Goal: Ask a question: Seek information or help from site administrators or community

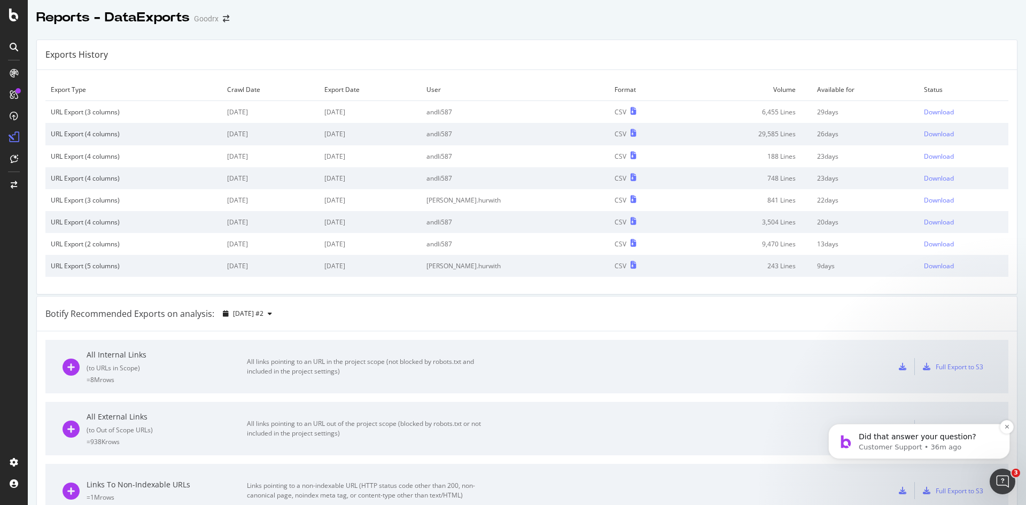
click at [885, 443] on p "Customer Support • 36m ago" at bounding box center [928, 447] width 138 height 10
click at [1007, 480] on icon "Open Intercom Messenger" at bounding box center [1001, 480] width 18 height 18
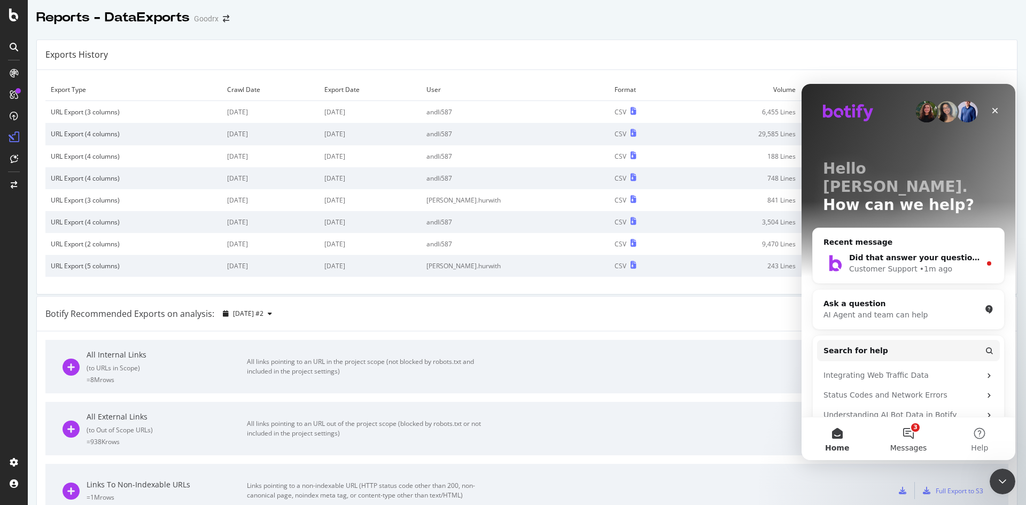
click at [901, 434] on button "3 Messages" at bounding box center [908, 438] width 71 height 43
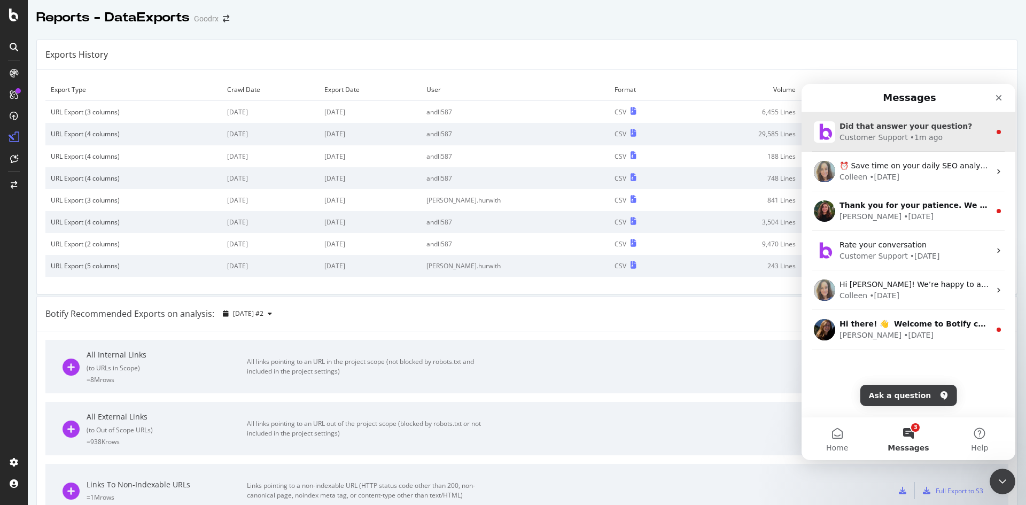
click at [916, 128] on span "Did that answer your question?" at bounding box center [905, 126] width 133 height 9
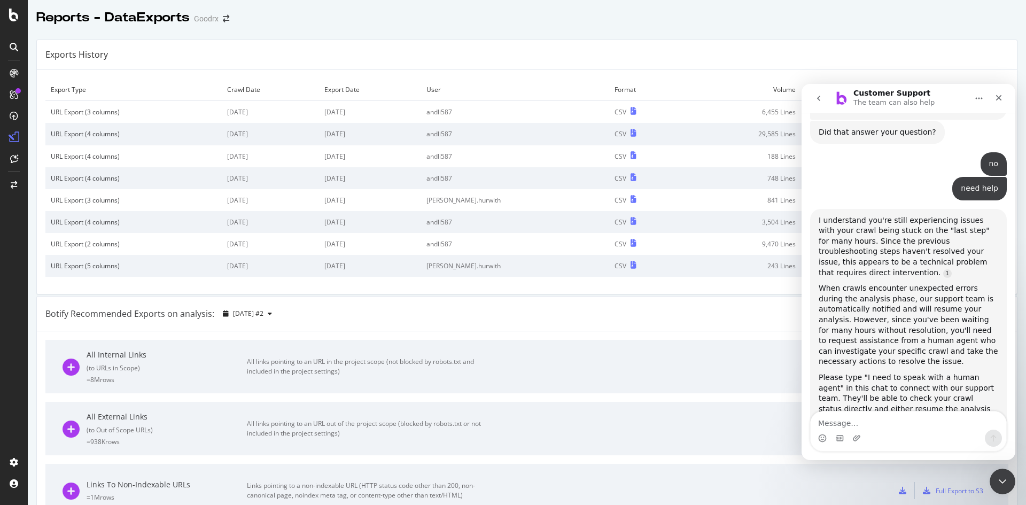
scroll to position [1106, 0]
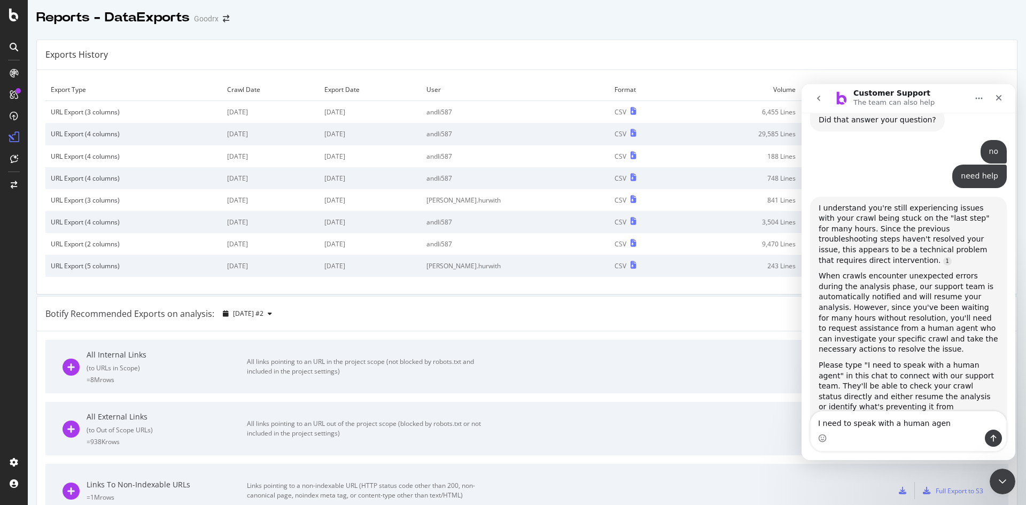
type textarea "I need to speak with a human agent"
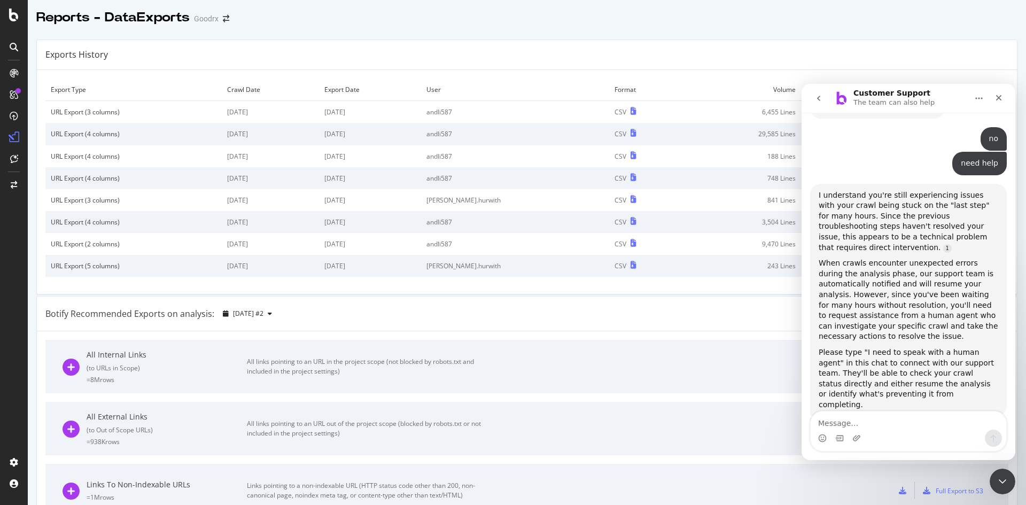
scroll to position [1172, 0]
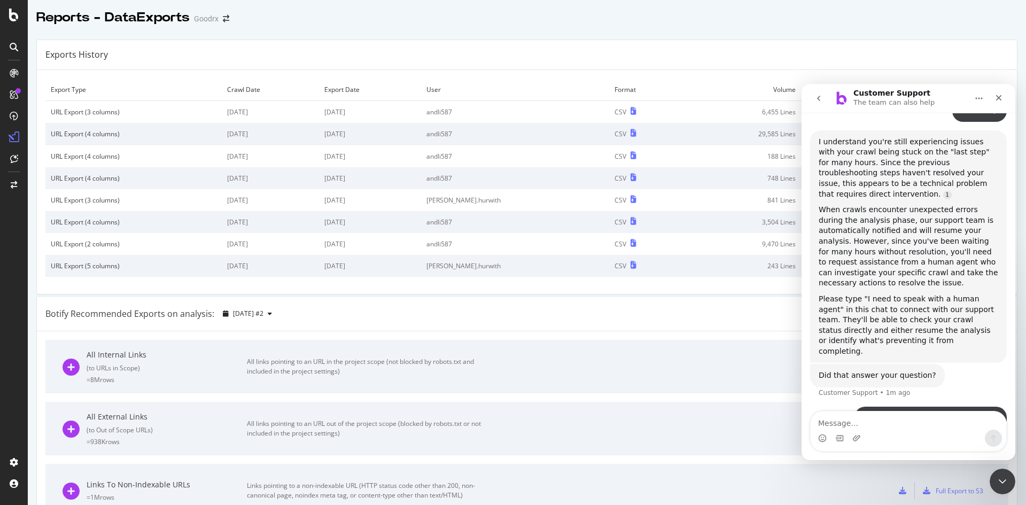
click at [922, 413] on div "I need to speak with a human agent" at bounding box center [930, 418] width 135 height 11
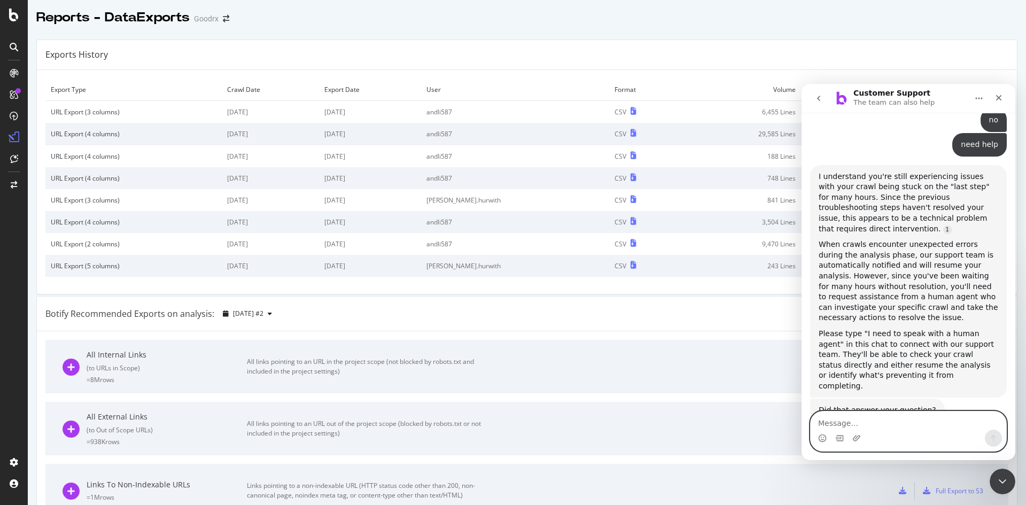
click at [898, 423] on textarea "Message…" at bounding box center [909, 420] width 196 height 18
click at [905, 405] on div "Did that answer your question?" at bounding box center [878, 410] width 118 height 11
click at [815, 94] on icon "go back" at bounding box center [818, 98] width 9 height 9
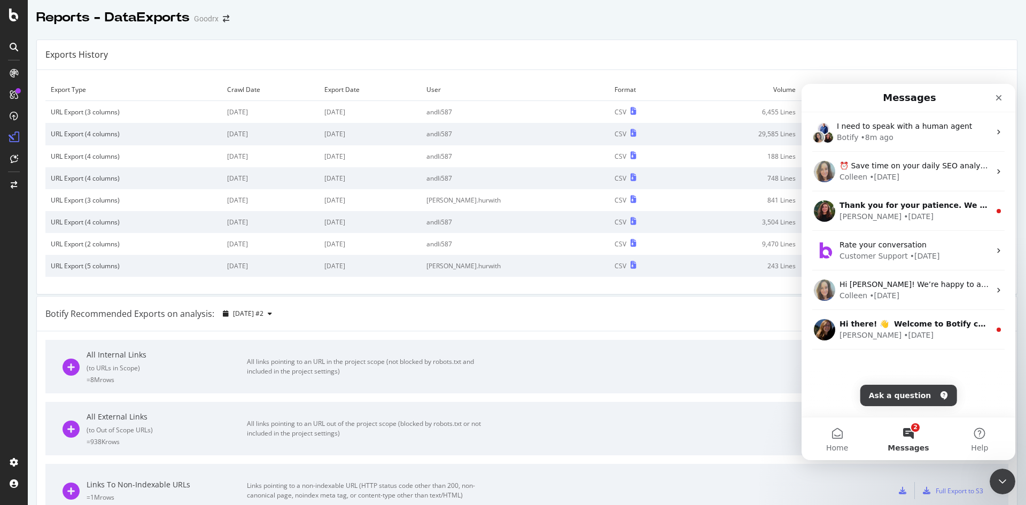
scroll to position [0, 0]
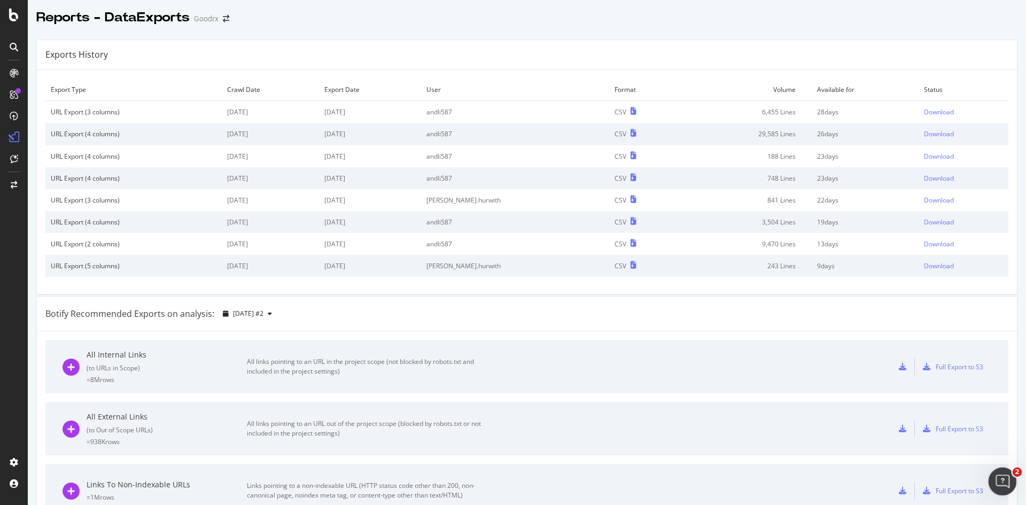
click at [993, 478] on icon "Open Intercom Messenger" at bounding box center [1001, 480] width 18 height 18
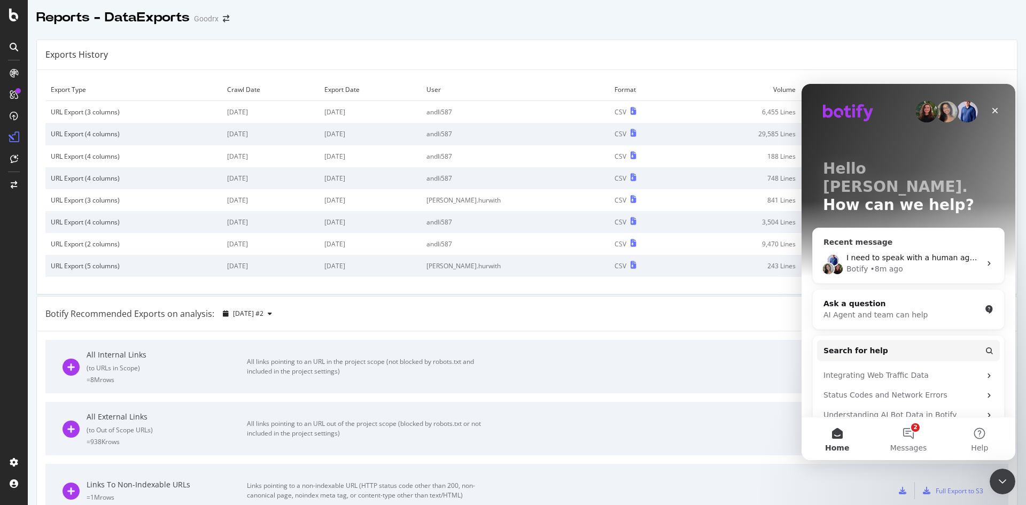
click at [927, 263] on div "Botify • 8m ago" at bounding box center [913, 268] width 134 height 11
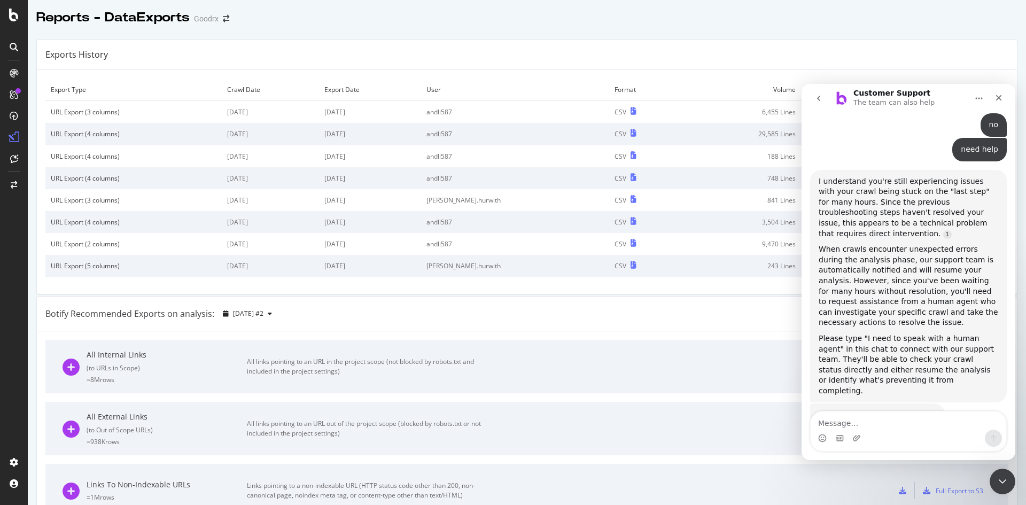
scroll to position [1137, 0]
click at [9, 17] on div at bounding box center [14, 15] width 26 height 13
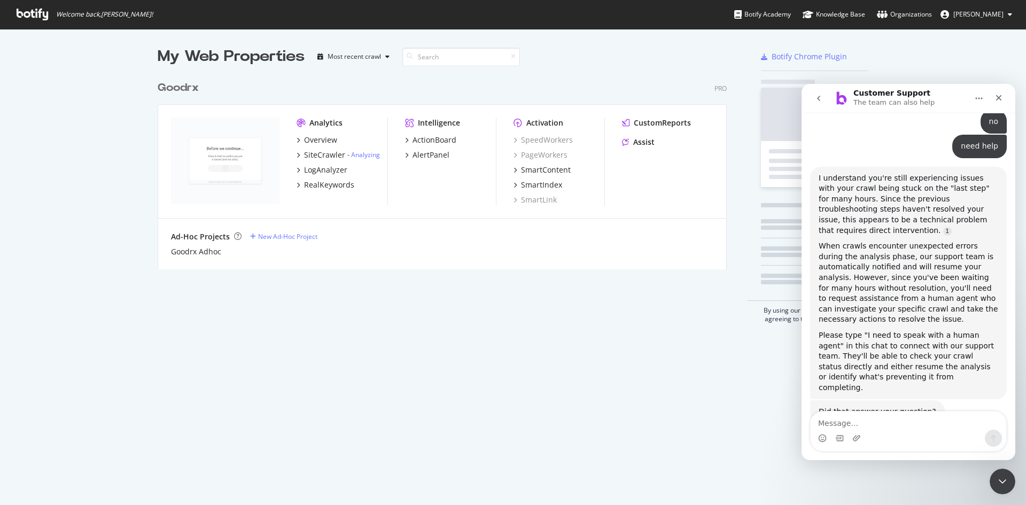
scroll to position [194, 570]
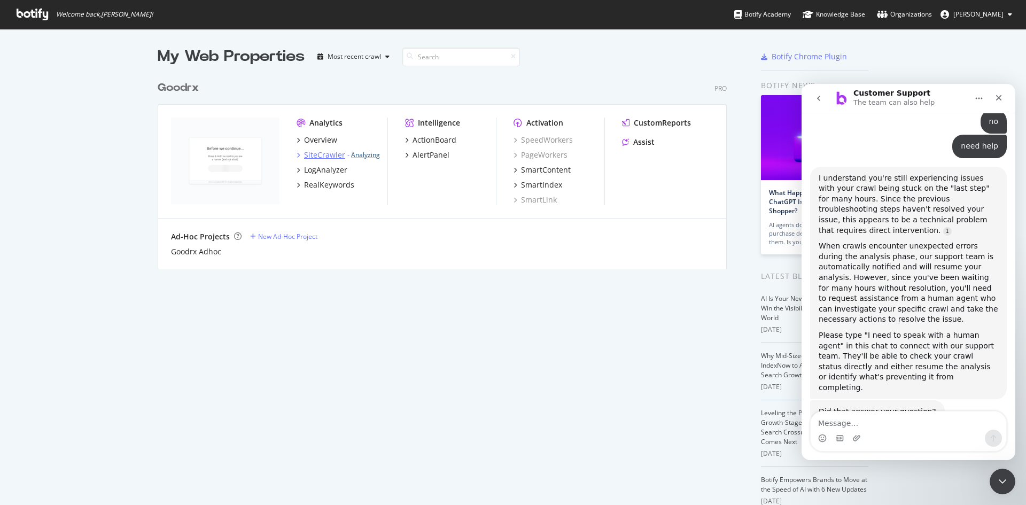
click at [362, 158] on link "Analyzing" at bounding box center [365, 154] width 29 height 9
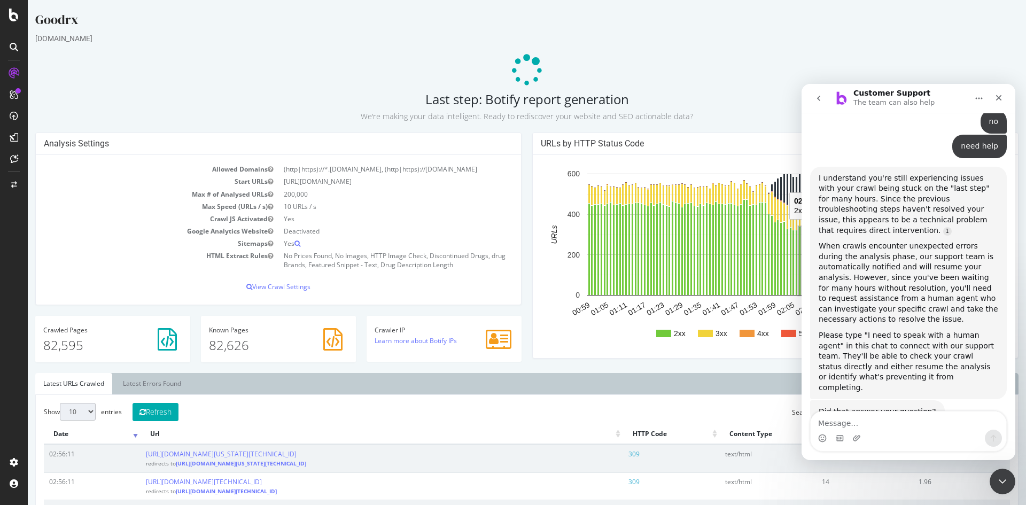
click at [825, 102] on button "go back" at bounding box center [818, 98] width 20 height 20
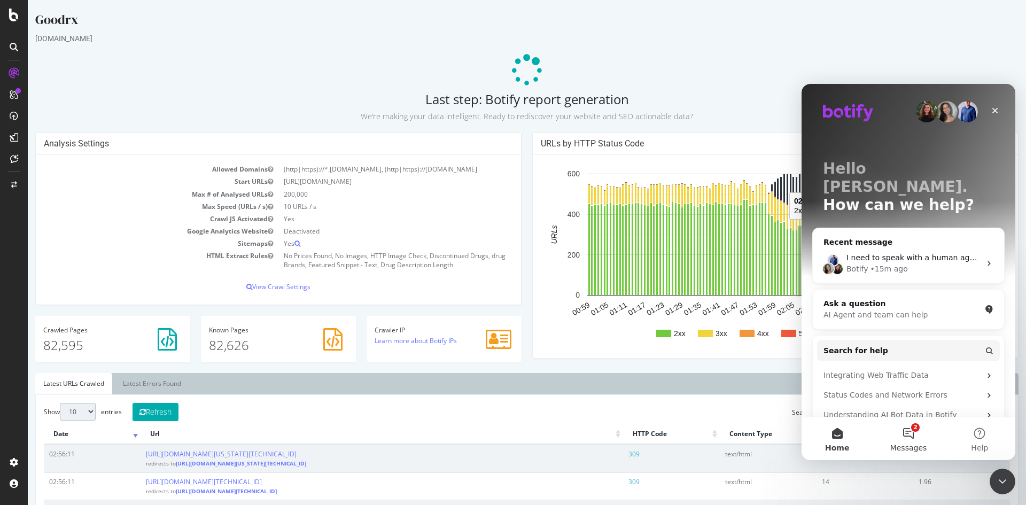
click at [905, 437] on button "2 Messages" at bounding box center [908, 438] width 71 height 43
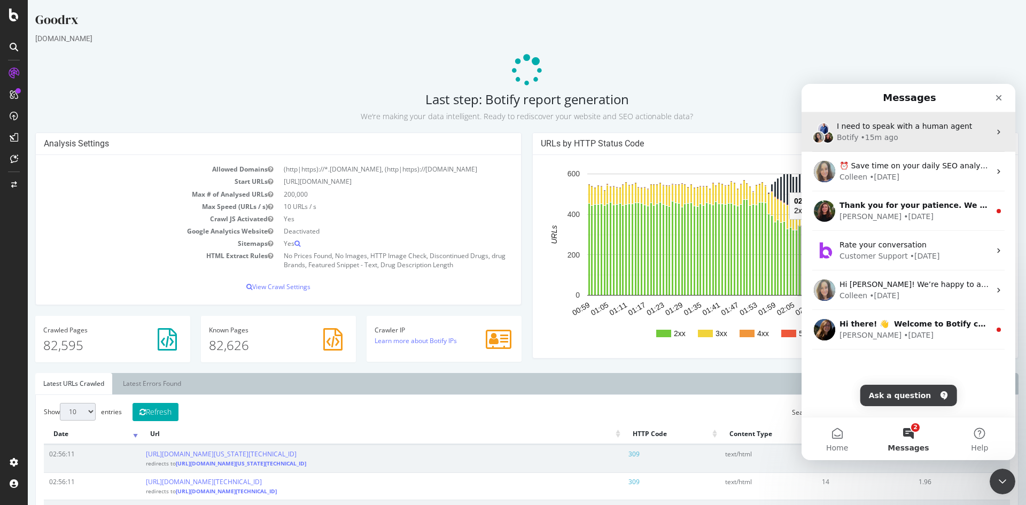
click at [927, 139] on div "Botify • 15m ago" at bounding box center [913, 137] width 153 height 11
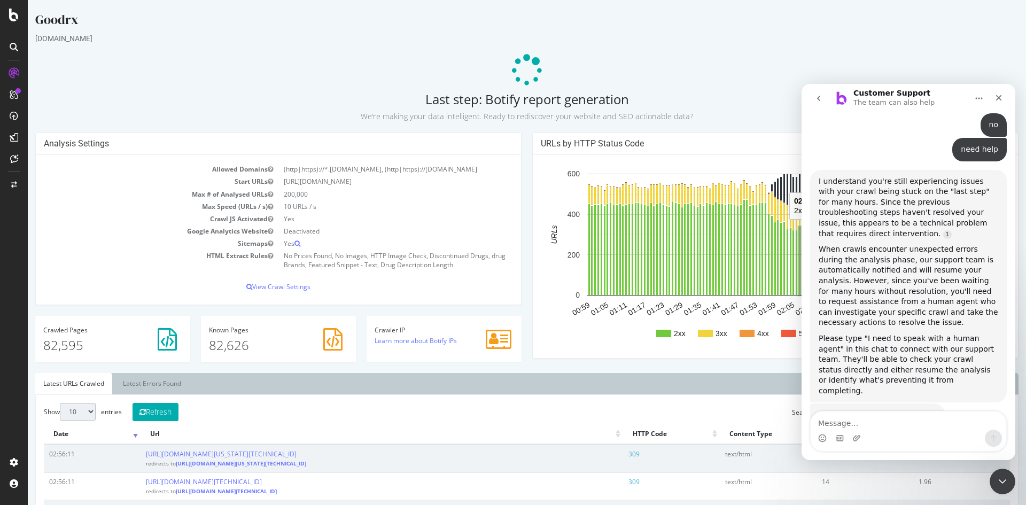
scroll to position [1137, 0]
click at [825, 443] on div "I need to speak with a human agent Andy • 16m ago" at bounding box center [908, 461] width 197 height 36
